Goal: Navigation & Orientation: Find specific page/section

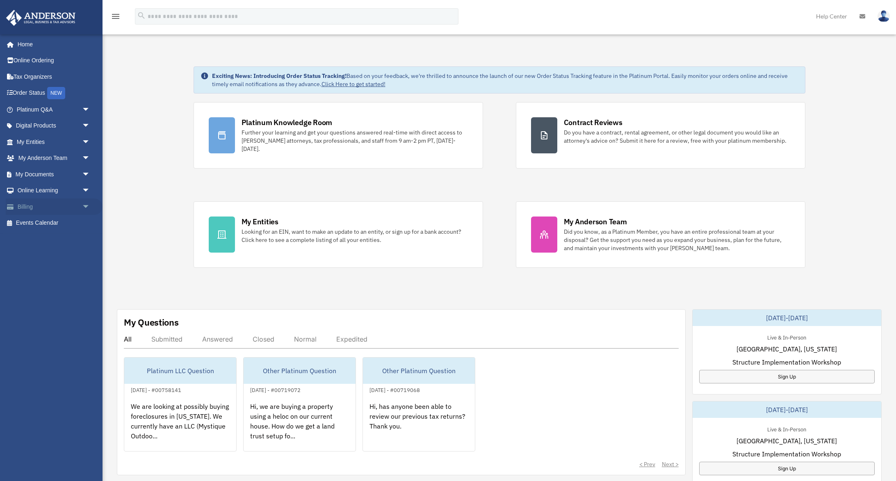
click at [26, 199] on link "Billing arrow_drop_down" at bounding box center [54, 207] width 97 height 16
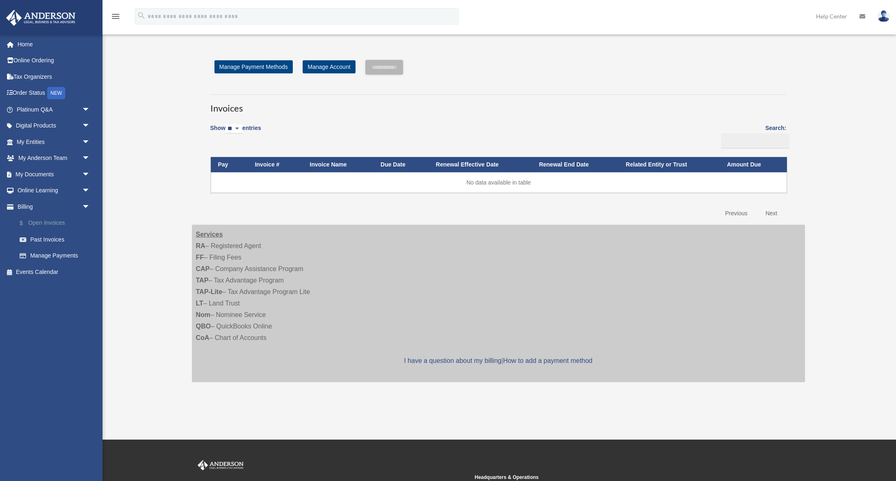
click at [39, 220] on link "$ Open Invoices" at bounding box center [56, 223] width 91 height 17
click at [46, 237] on link "Past Invoices" at bounding box center [56, 239] width 91 height 16
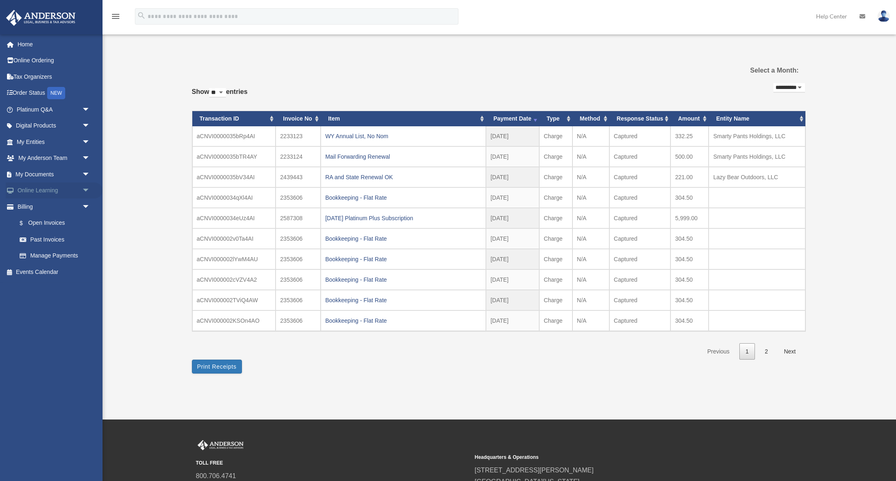
click at [32, 187] on link "Online Learning arrow_drop_down" at bounding box center [54, 191] width 97 height 16
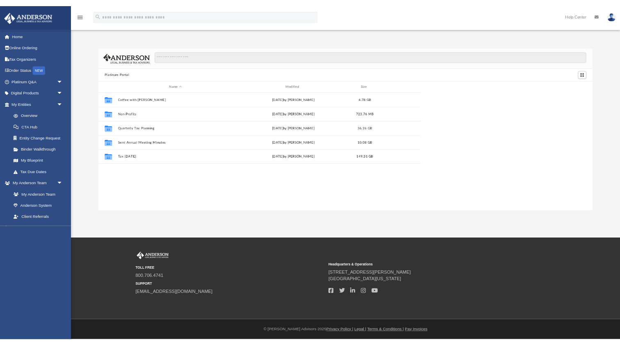
scroll to position [187, 466]
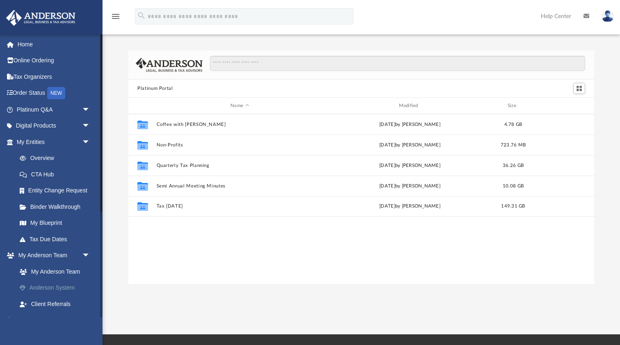
click at [38, 285] on link "Anderson System" at bounding box center [56, 288] width 91 height 16
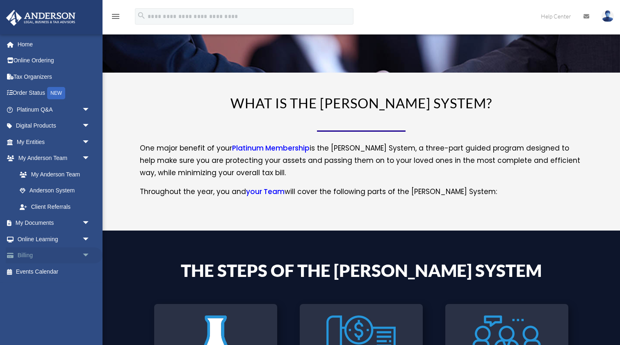
scroll to position [73, 0]
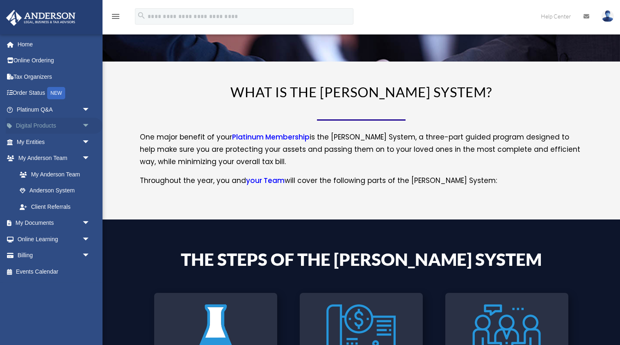
click at [32, 121] on link "Digital Products arrow_drop_down" at bounding box center [54, 126] width 97 height 16
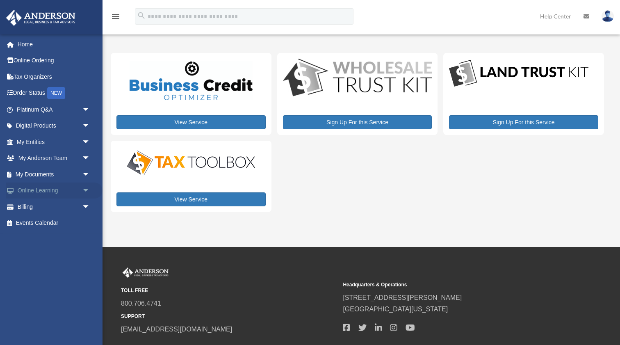
click at [86, 188] on span "arrow_drop_down" at bounding box center [90, 191] width 16 height 17
click at [52, 237] on link "Resources" at bounding box center [56, 239] width 91 height 16
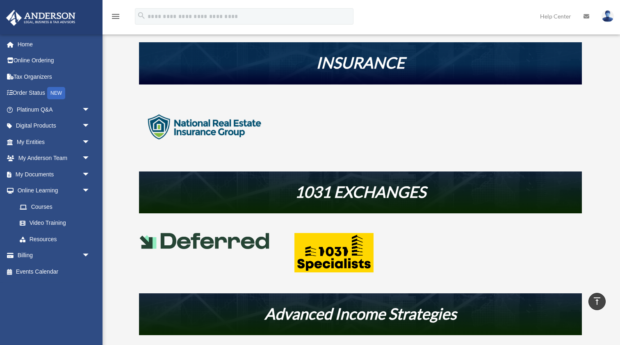
scroll to position [238, 0]
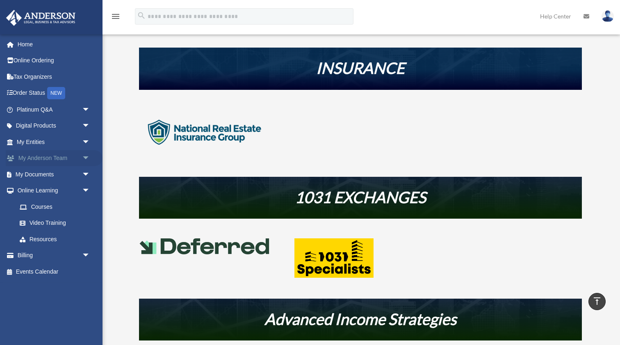
click at [84, 159] on span "arrow_drop_down" at bounding box center [90, 158] width 16 height 17
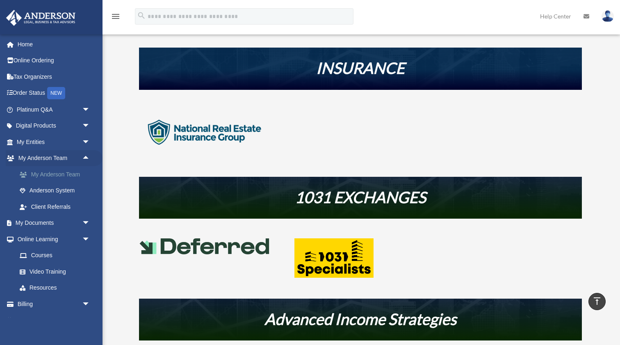
click at [56, 172] on link "My Anderson Team" at bounding box center [56, 174] width 91 height 16
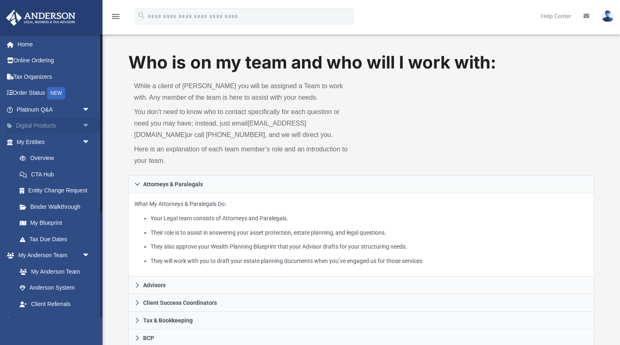
click at [37, 123] on link "Digital Products arrow_drop_down" at bounding box center [54, 126] width 97 height 16
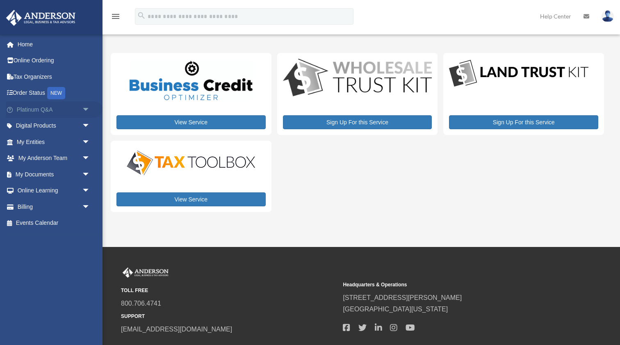
click at [87, 108] on span "arrow_drop_down" at bounding box center [90, 109] width 16 height 17
